Goal: Find specific page/section: Find specific page/section

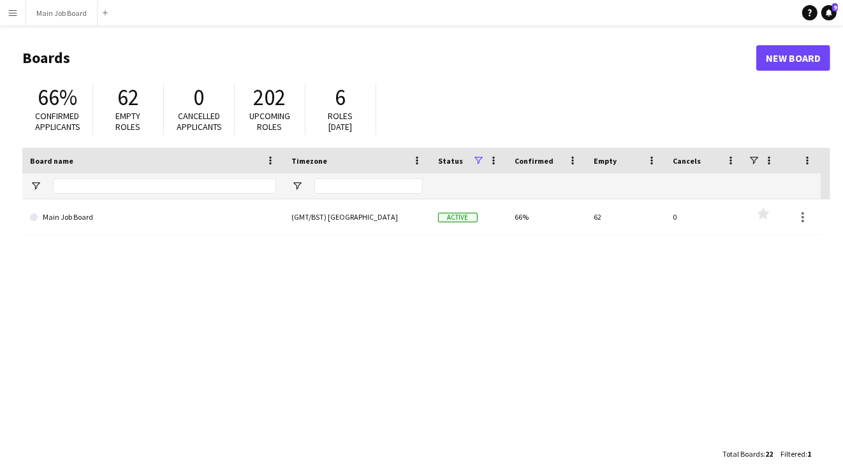
click at [11, 10] on app-icon "Menu" at bounding box center [13, 13] width 10 height 10
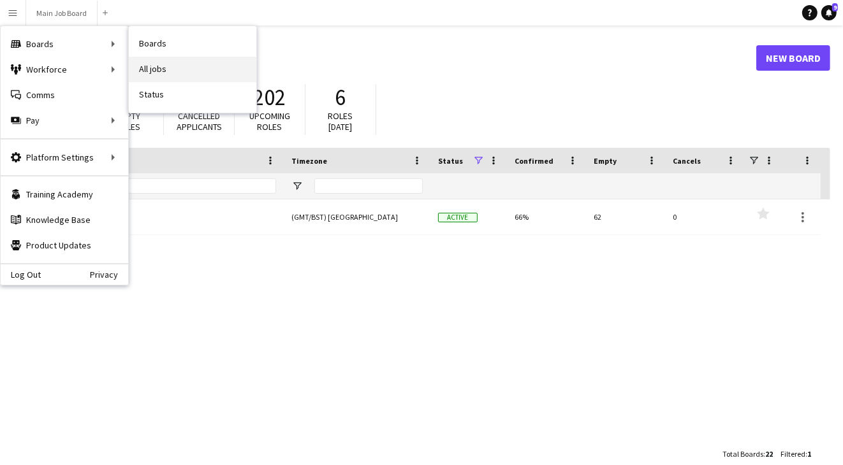
click at [179, 64] on link "All jobs" at bounding box center [193, 70] width 128 height 26
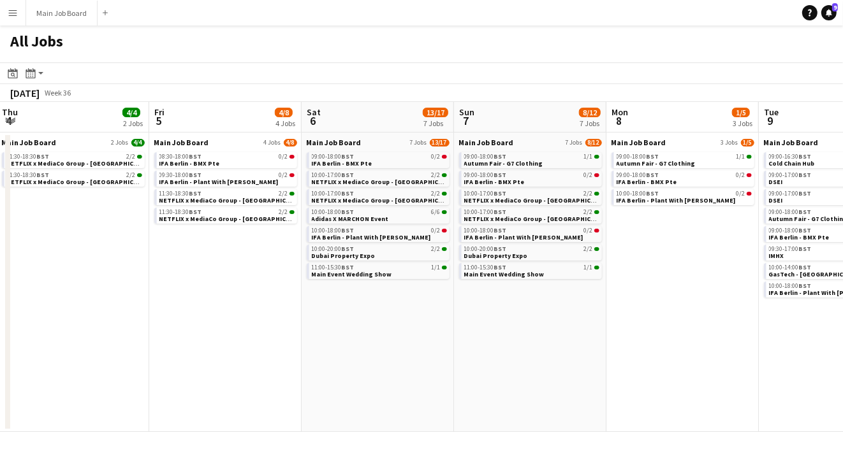
scroll to position [0, 508]
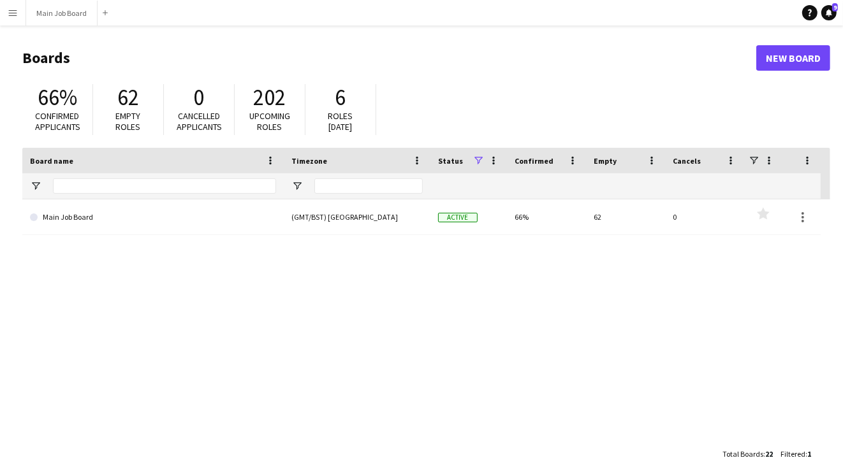
click at [13, 14] on app-icon "Menu" at bounding box center [13, 13] width 10 height 10
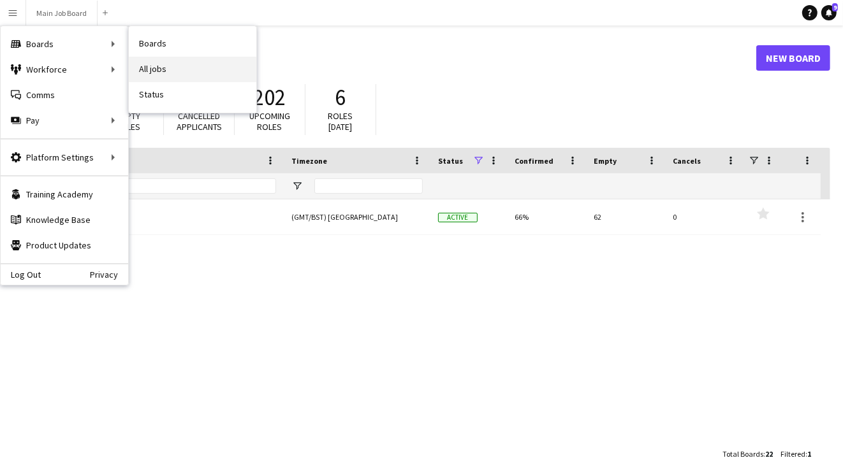
click at [200, 75] on link "All jobs" at bounding box center [193, 70] width 128 height 26
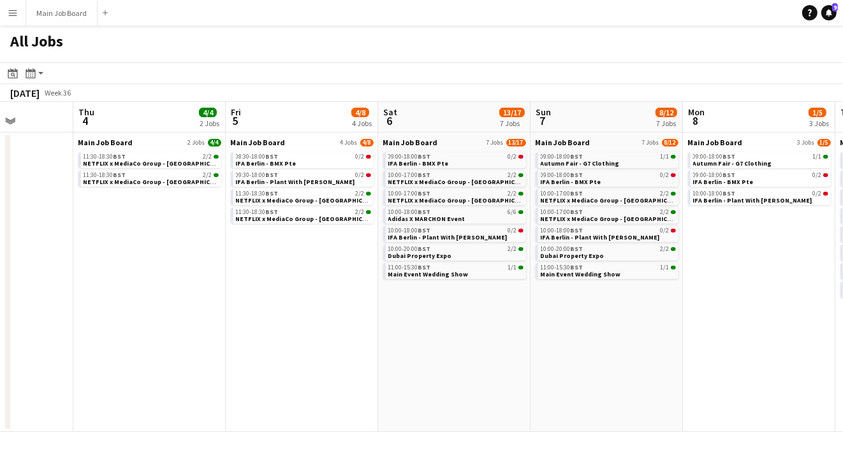
scroll to position [0, 360]
